Goal: Task Accomplishment & Management: Use online tool/utility

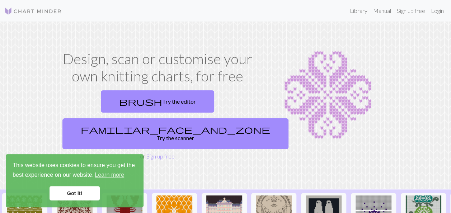
click at [83, 193] on link "Got it!" at bounding box center [75, 193] width 50 height 14
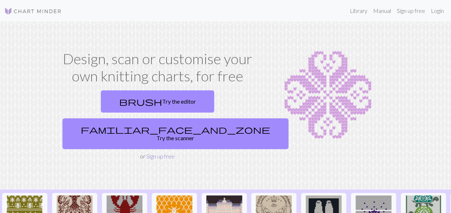
click at [165, 153] on link "Sign up free" at bounding box center [160, 156] width 28 height 7
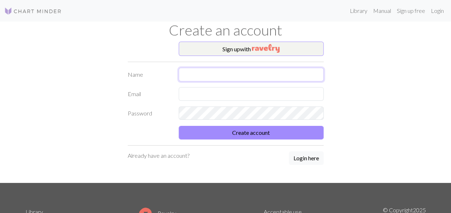
click at [186, 73] on input "text" at bounding box center [251, 75] width 145 height 14
type input "t"
type input "T"
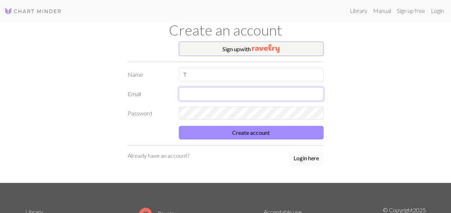
click at [187, 90] on input "text" at bounding box center [251, 94] width 145 height 14
type input "[EMAIL_ADDRESS][DOMAIN_NAME]"
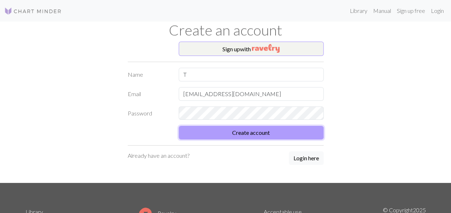
click at [244, 132] on button "Create account" at bounding box center [251, 133] width 145 height 14
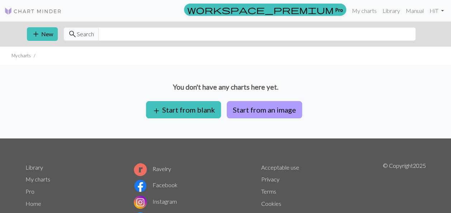
click at [259, 111] on button "Start from an image" at bounding box center [264, 109] width 75 height 17
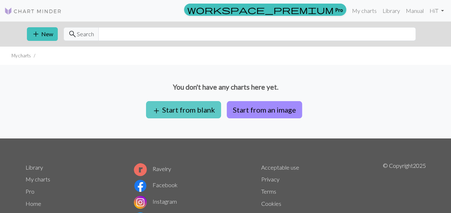
click at [173, 109] on button "add Start from blank" at bounding box center [183, 109] width 75 height 17
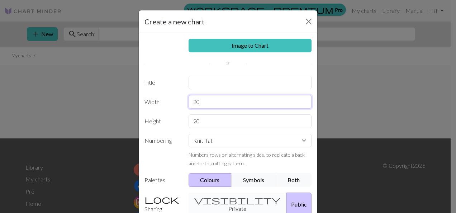
drag, startPoint x: 202, startPoint y: 103, endPoint x: 185, endPoint y: 104, distance: 16.5
click at [185, 105] on div "20" at bounding box center [250, 102] width 132 height 14
type input "92"
click at [166, 160] on label "Numbering" at bounding box center [162, 151] width 44 height 34
drag, startPoint x: 200, startPoint y: 119, endPoint x: 182, endPoint y: 125, distance: 18.0
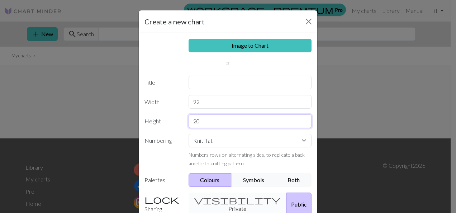
click at [184, 127] on div "20" at bounding box center [250, 121] width 132 height 14
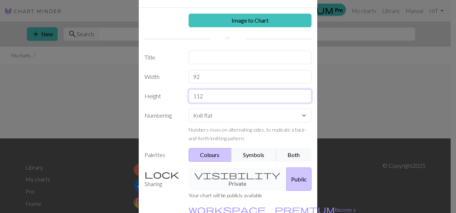
scroll to position [36, 0]
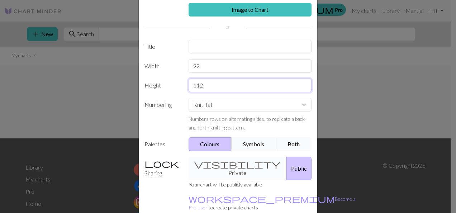
type input "112"
click at [295, 143] on button "Both" at bounding box center [294, 144] width 36 height 14
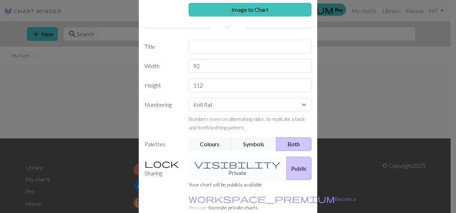
click at [229, 164] on div "visibility Private Public" at bounding box center [250, 168] width 132 height 23
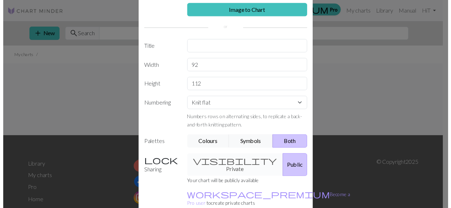
scroll to position [69, 0]
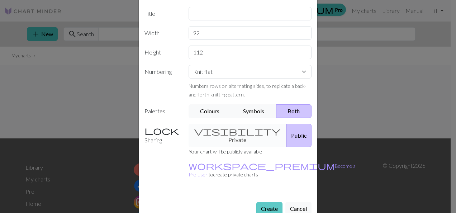
click at [264, 202] on button "Create" at bounding box center [270, 209] width 26 height 14
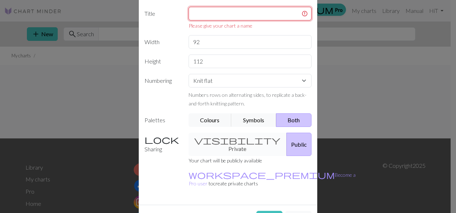
click at [206, 11] on input "text" at bounding box center [250, 14] width 123 height 14
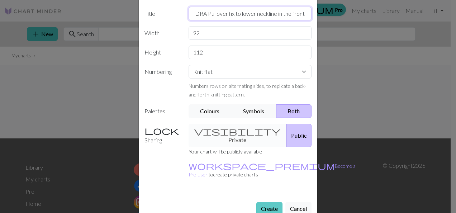
type input "IDRA Pullover fix to lower neckline in the front"
click at [264, 202] on button "Create" at bounding box center [270, 209] width 26 height 14
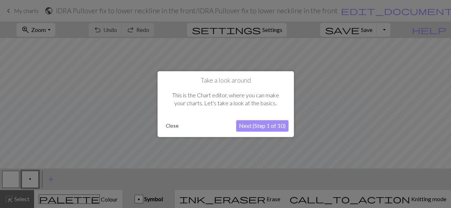
click at [273, 126] on button "Next (Step 1 of 10)" at bounding box center [262, 125] width 52 height 11
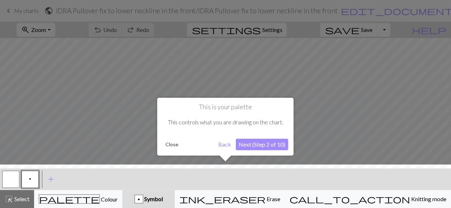
click at [266, 142] on button "Next (Step 2 of 10)" at bounding box center [262, 144] width 52 height 11
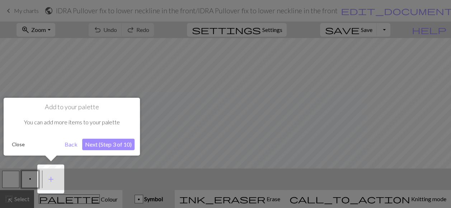
click at [115, 144] on button "Next (Step 3 of 10)" at bounding box center [108, 144] width 52 height 11
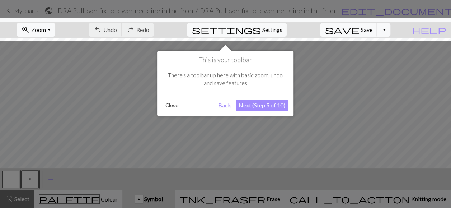
click at [273, 107] on button "Next (Step 5 of 10)" at bounding box center [262, 104] width 52 height 11
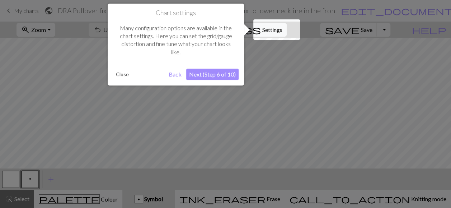
click at [218, 74] on button "Next (Step 6 of 10)" at bounding box center [212, 74] width 52 height 11
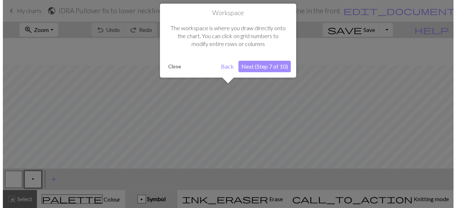
scroll to position [27, 0]
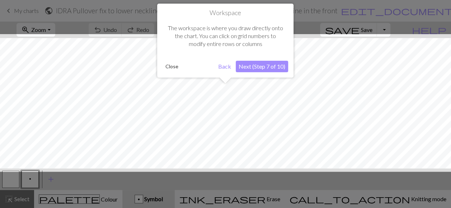
click at [255, 64] on button "Next (Step 7 of 10)" at bounding box center [262, 66] width 52 height 11
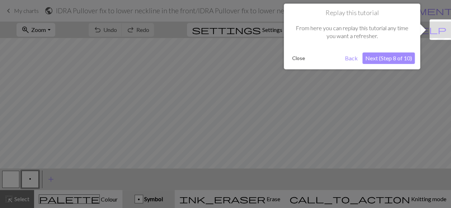
click at [382, 55] on button "Next (Step 8 of 10)" at bounding box center [388, 57] width 52 height 11
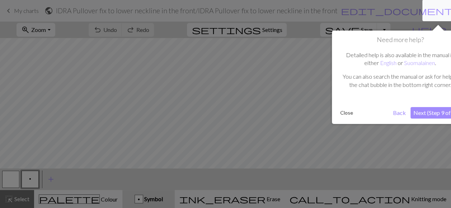
click at [433, 116] on button "Next (Step 9 of 10)" at bounding box center [437, 112] width 52 height 11
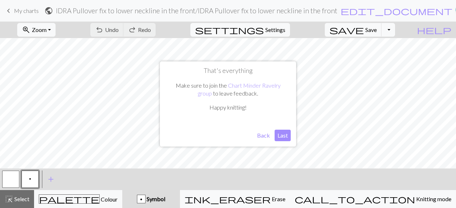
click at [282, 137] on button "Last" at bounding box center [283, 135] width 16 height 11
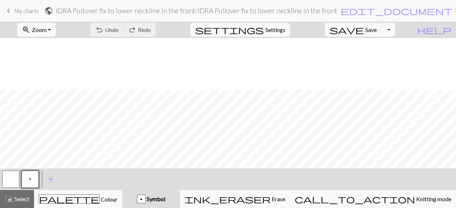
scroll to position [711, 0]
click at [180, 203] on button "p Symbol" at bounding box center [151, 199] width 58 height 18
click at [165, 201] on span "Symbol" at bounding box center [156, 198] width 20 height 7
click at [145, 199] on div "p" at bounding box center [141, 199] width 8 height 9
drag, startPoint x: 186, startPoint y: 198, endPoint x: 179, endPoint y: 197, distance: 6.1
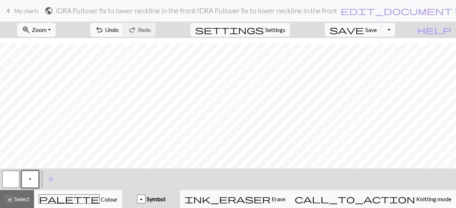
click at [145, 197] on div "p" at bounding box center [141, 199] width 8 height 9
click at [50, 180] on span "add" at bounding box center [51, 179] width 9 height 10
drag, startPoint x: 47, startPoint y: 179, endPoint x: 51, endPoint y: 182, distance: 4.2
click at [51, 182] on button "button" at bounding box center [49, 178] width 17 height 17
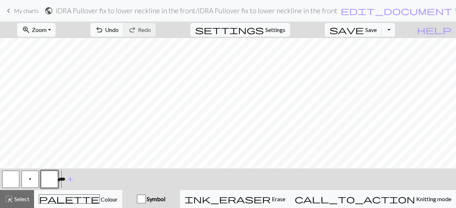
click at [52, 182] on button "button" at bounding box center [49, 178] width 17 height 17
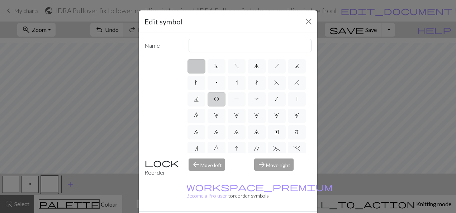
click at [219, 98] on span "O" at bounding box center [216, 99] width 5 height 6
click at [219, 98] on input "O" at bounding box center [216, 97] width 5 height 5
radio input "true"
type input "yo"
click at [195, 69] on label at bounding box center [197, 66] width 18 height 14
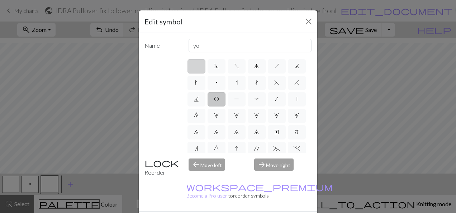
click at [197, 66] on input "radio" at bounding box center [199, 64] width 5 height 5
radio input "true"
type input "Knit"
click at [226, 82] on label "p" at bounding box center [217, 83] width 18 height 14
click at [220, 82] on input "p" at bounding box center [218, 80] width 5 height 5
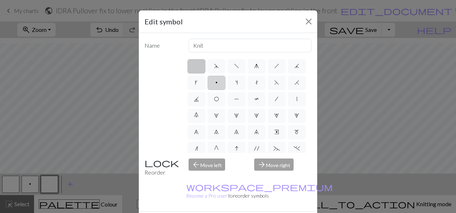
radio input "true"
type input "purl"
click at [236, 63] on label "f" at bounding box center [237, 66] width 18 height 14
click at [236, 63] on input "f" at bounding box center [236, 64] width 5 height 5
radio input "true"
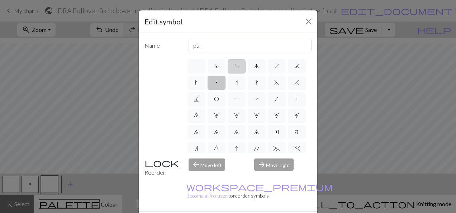
type input "left leaning decrease"
click at [276, 65] on span "h" at bounding box center [277, 66] width 5 height 6
click at [276, 65] on input "h" at bounding box center [277, 64] width 5 height 5
radio input "true"
type input "right leaning decrease"
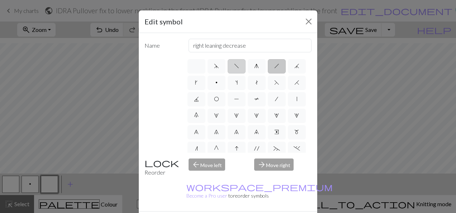
click at [234, 66] on span "f" at bounding box center [236, 66] width 5 height 6
click at [234, 66] on input "f" at bounding box center [236, 64] width 5 height 5
radio input "true"
type input "left leaning decrease"
drag, startPoint x: 268, startPoint y: 206, endPoint x: 271, endPoint y: 200, distance: 7.1
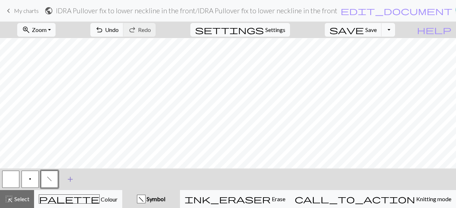
click at [69, 180] on span "add" at bounding box center [70, 179] width 9 height 10
click at [70, 182] on button "button" at bounding box center [68, 178] width 17 height 17
click at [72, 179] on button "button" at bounding box center [68, 178] width 17 height 17
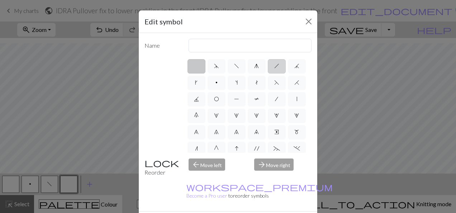
click at [277, 66] on label "h" at bounding box center [277, 66] width 18 height 14
click at [277, 66] on input "h" at bounding box center [277, 64] width 5 height 5
radio input "true"
type input "right leaning decrease"
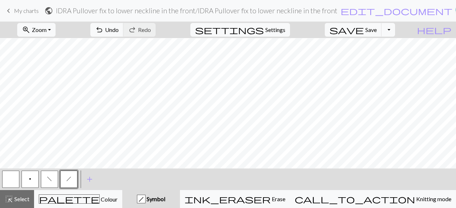
click at [52, 180] on span "f" at bounding box center [49, 179] width 5 height 6
click at [55, 179] on button "f" at bounding box center [49, 178] width 17 height 17
click at [115, 176] on div "< p f h > add Add a symbol" at bounding box center [228, 179] width 456 height 22
drag, startPoint x: 12, startPoint y: 180, endPoint x: 9, endPoint y: 169, distance: 11.9
click at [11, 180] on button "button" at bounding box center [10, 178] width 17 height 17
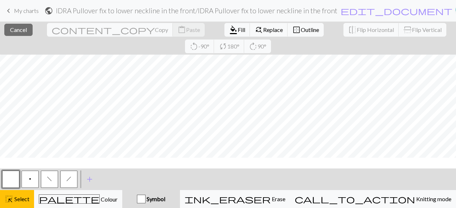
scroll to position [711, 0]
click at [155, 30] on span "Copy" at bounding box center [161, 29] width 13 height 7
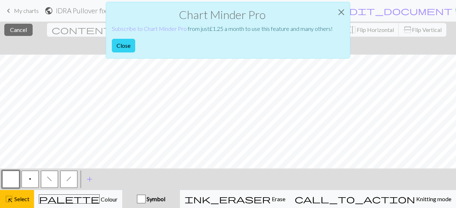
click at [125, 42] on button "Close" at bounding box center [123, 46] width 23 height 14
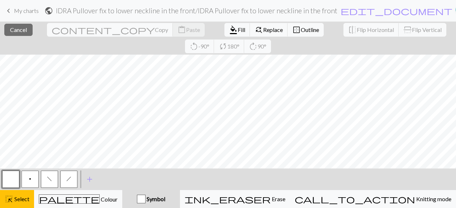
click at [176, 200] on div "Symbol" at bounding box center [151, 198] width 49 height 9
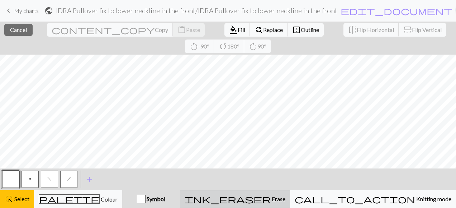
click at [286, 195] on div "ink_eraser Erase Erase" at bounding box center [235, 198] width 101 height 9
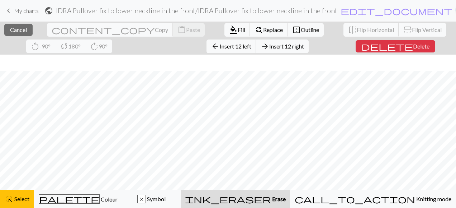
scroll to position [706, 0]
click at [290, 206] on button "ink_eraser Erase Erase" at bounding box center [235, 199] width 109 height 18
click at [286, 201] on span "Erase" at bounding box center [278, 198] width 15 height 7
click at [362, 47] on span "delete" at bounding box center [388, 46] width 52 height 10
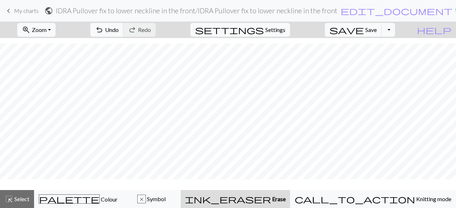
scroll to position [690, 0]
click at [176, 194] on div "x Symbol" at bounding box center [151, 198] width 49 height 9
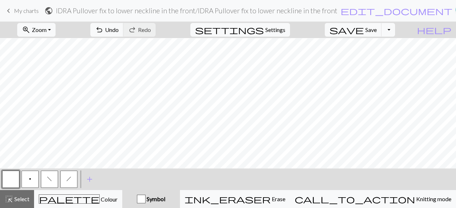
scroll to position [711, 0]
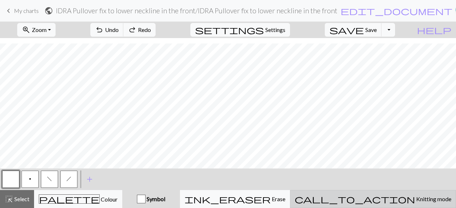
click at [416, 198] on span "Knitting mode" at bounding box center [434, 198] width 36 height 7
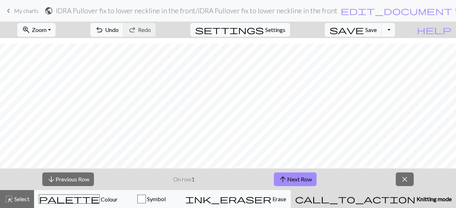
click at [416, 198] on span "Knitting mode" at bounding box center [434, 198] width 36 height 7
click at [302, 179] on button "arrow_upward Next Row" at bounding box center [295, 179] width 43 height 14
click at [405, 179] on span "close" at bounding box center [405, 179] width 9 height 10
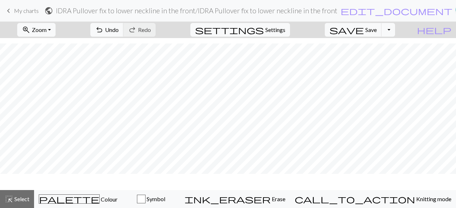
scroll to position [690, 0]
click at [165, 197] on span "Symbol" at bounding box center [156, 198] width 20 height 7
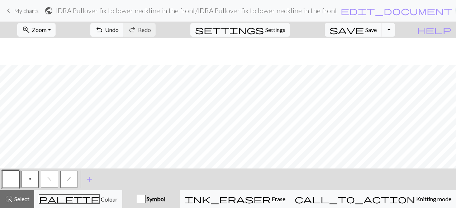
scroll to position [711, 0]
click at [33, 179] on button "p" at bounding box center [30, 178] width 17 height 17
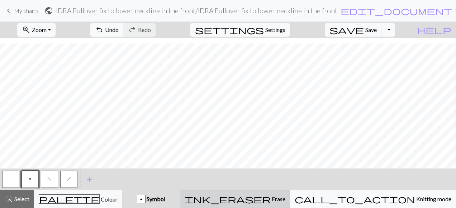
click at [286, 198] on div "ink_eraser Erase Erase" at bounding box center [235, 198] width 101 height 9
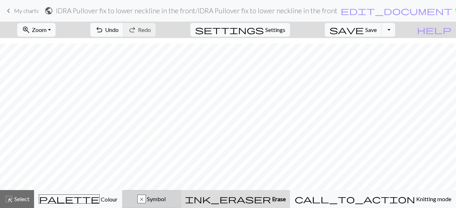
click at [166, 200] on span "Symbol" at bounding box center [156, 198] width 20 height 7
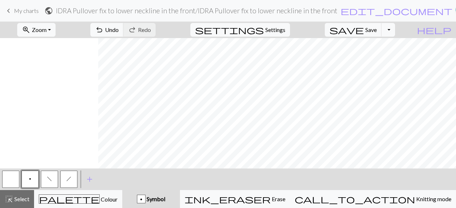
scroll to position [690, 466]
click at [56, 30] on button "zoom_in Zoom Zoom" at bounding box center [36, 30] width 38 height 14
click at [44, 58] on button "Fit width" at bounding box center [46, 56] width 57 height 11
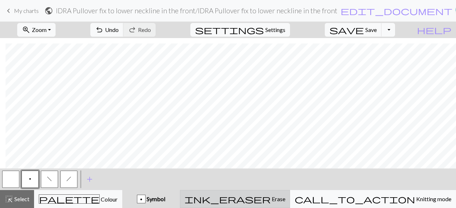
click at [286, 196] on span "Erase" at bounding box center [278, 198] width 15 height 7
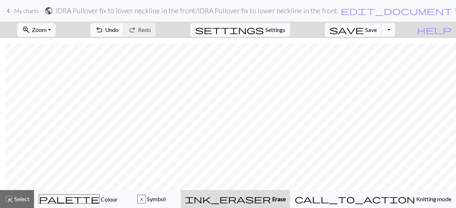
scroll to position [281, 17]
click at [176, 202] on div "x Symbol" at bounding box center [151, 198] width 49 height 9
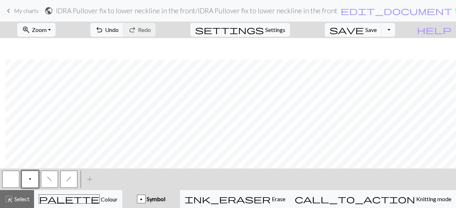
scroll to position [302, 17]
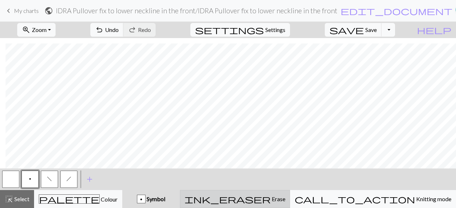
click at [290, 203] on button "ink_eraser Erase Erase" at bounding box center [235, 199] width 110 height 18
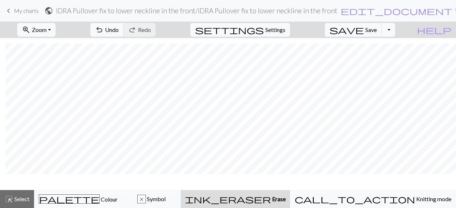
scroll to position [281, 17]
click at [166, 202] on span "Symbol" at bounding box center [156, 198] width 20 height 7
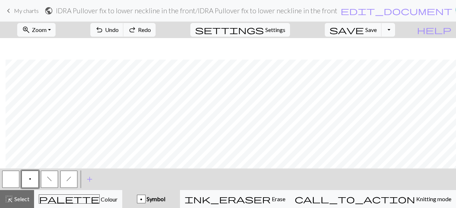
scroll to position [302, 17]
click at [7, 183] on button "button" at bounding box center [10, 178] width 17 height 17
click at [32, 183] on button "p" at bounding box center [30, 178] width 17 height 17
click at [12, 179] on button "button" at bounding box center [10, 178] width 17 height 17
click at [35, 181] on button "p" at bounding box center [30, 178] width 17 height 17
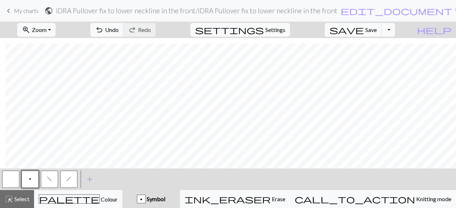
click at [11, 179] on button "button" at bounding box center [10, 178] width 17 height 17
click at [31, 181] on span "p" at bounding box center [30, 179] width 2 height 6
click at [10, 178] on button "button" at bounding box center [10, 178] width 17 height 17
click at [28, 180] on button "p" at bounding box center [30, 178] width 17 height 17
click at [10, 180] on button "button" at bounding box center [10, 178] width 17 height 17
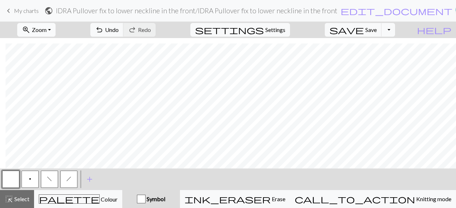
click at [56, 31] on button "zoom_in Zoom Zoom" at bounding box center [36, 30] width 38 height 14
click at [43, 99] on button "100%" at bounding box center [46, 97] width 57 height 11
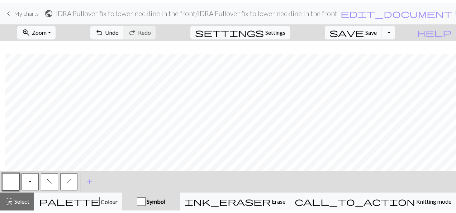
scroll to position [711, 466]
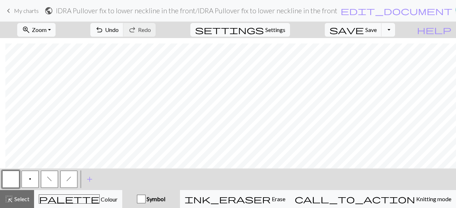
click at [8, 177] on button "button" at bounding box center [10, 178] width 17 height 17
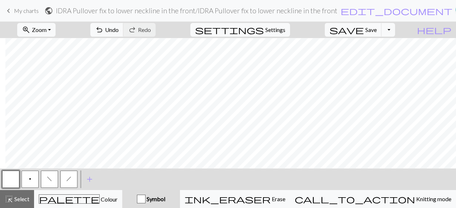
click at [30, 182] on button "p" at bounding box center [30, 178] width 17 height 17
click at [11, 179] on button "button" at bounding box center [10, 178] width 17 height 17
click at [32, 180] on button "p" at bounding box center [30, 178] width 17 height 17
click at [12, 180] on button "button" at bounding box center [10, 178] width 17 height 17
click at [28, 181] on button "p" at bounding box center [30, 178] width 17 height 17
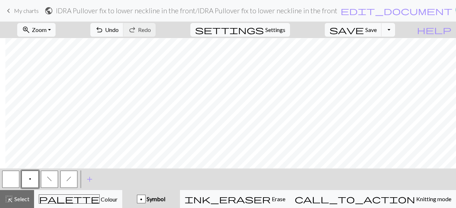
click at [9, 179] on button "button" at bounding box center [10, 178] width 17 height 17
click at [31, 179] on span "p" at bounding box center [30, 179] width 2 height 6
click at [17, 185] on button "button" at bounding box center [10, 178] width 17 height 17
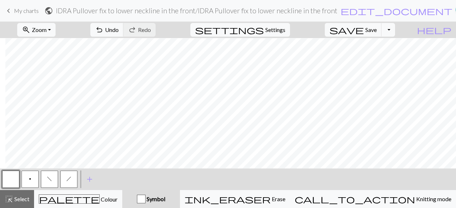
click at [34, 179] on button "p" at bounding box center [30, 178] width 17 height 17
